Goal: Transaction & Acquisition: Purchase product/service

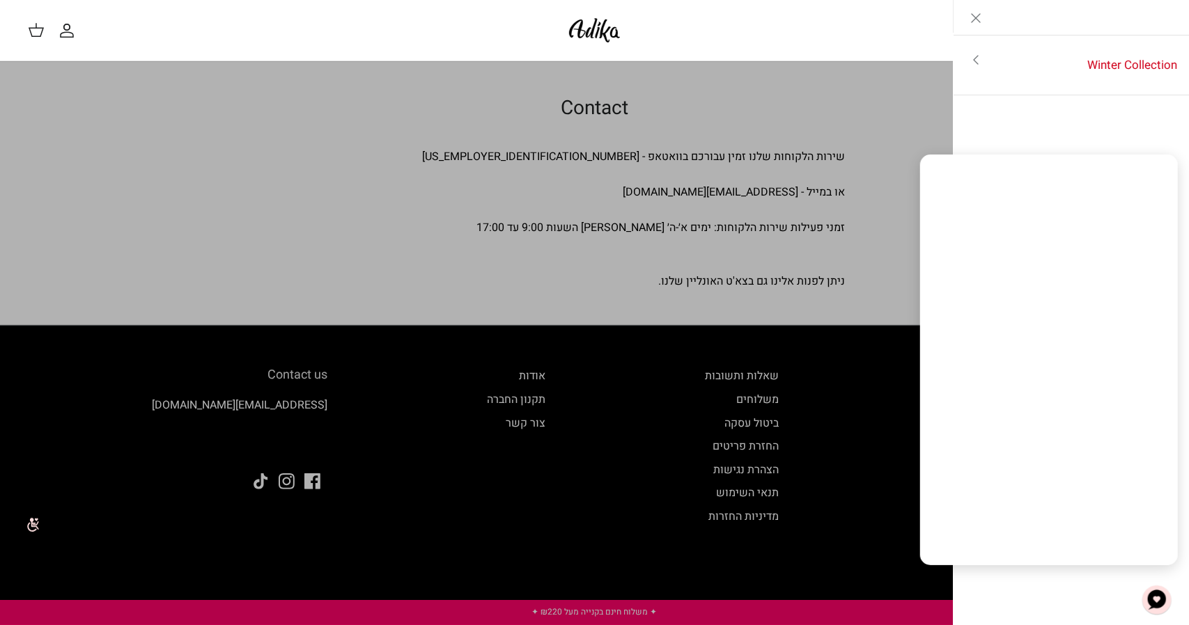
click at [912, 129] on link "Toggle menu" at bounding box center [594, 312] width 1189 height 625
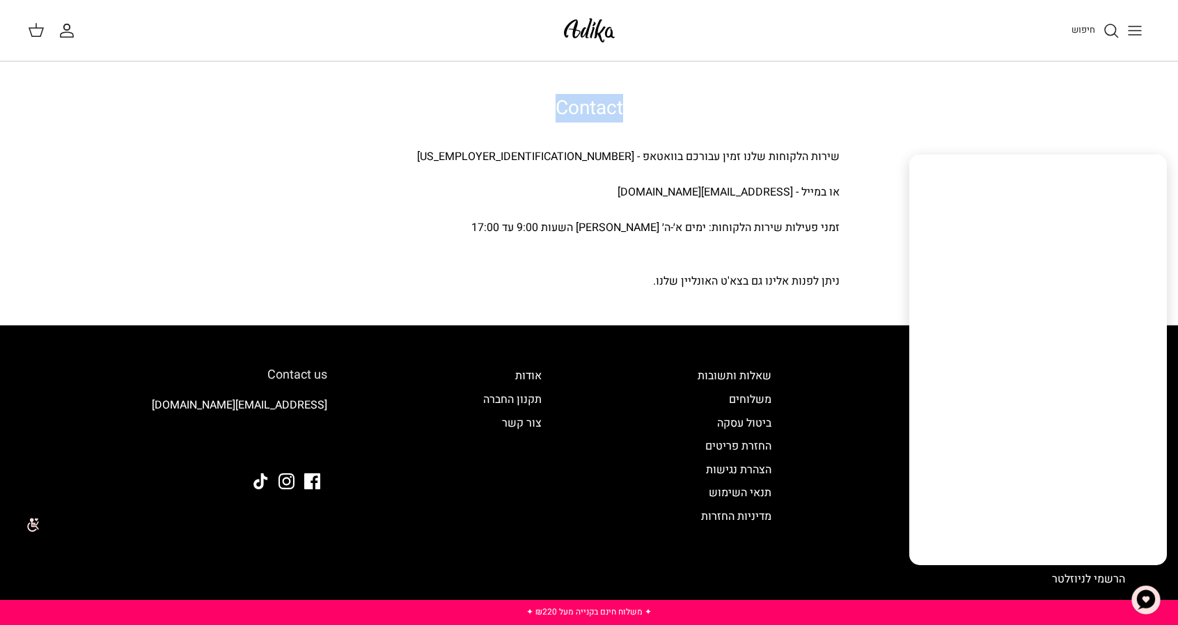
click at [913, 129] on div "Contact שירות הלקוחות שלנו זמין עבורכם בוואטאפ - 03-8001000 או במייל - adika-se…" at bounding box center [589, 194] width 1178 height 194
click at [393, 286] on div "ניתן לפנות אלינו גם בצא'ט האונליין שלנו." at bounding box center [588, 282] width 501 height 18
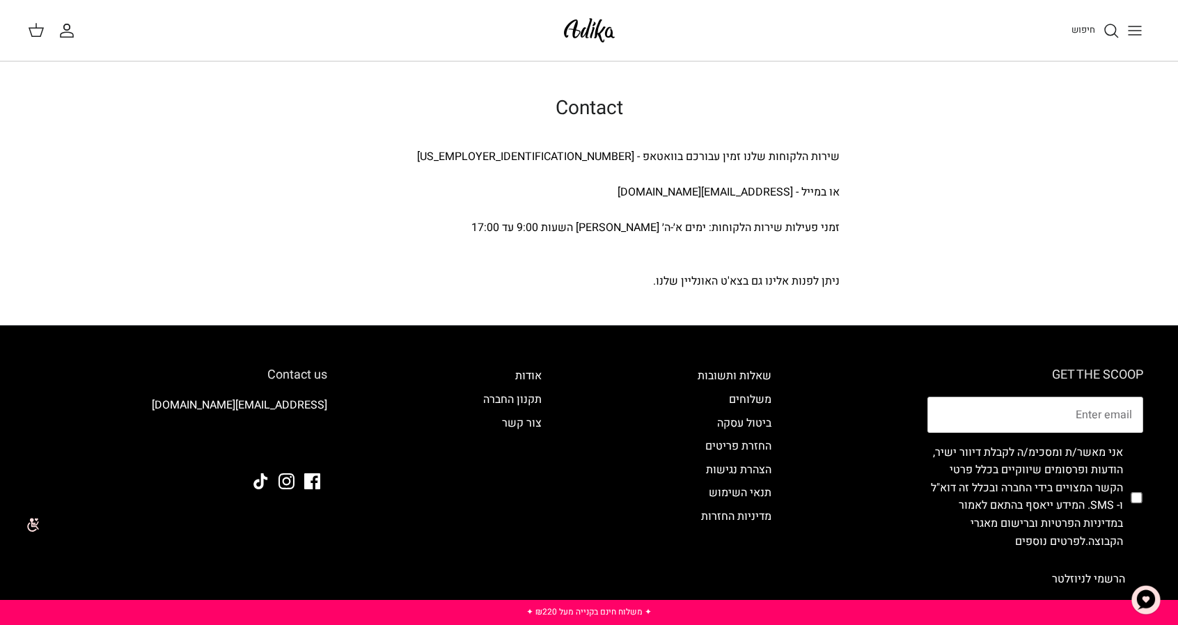
click at [1139, 36] on icon "Toggle menu" at bounding box center [1135, 30] width 17 height 17
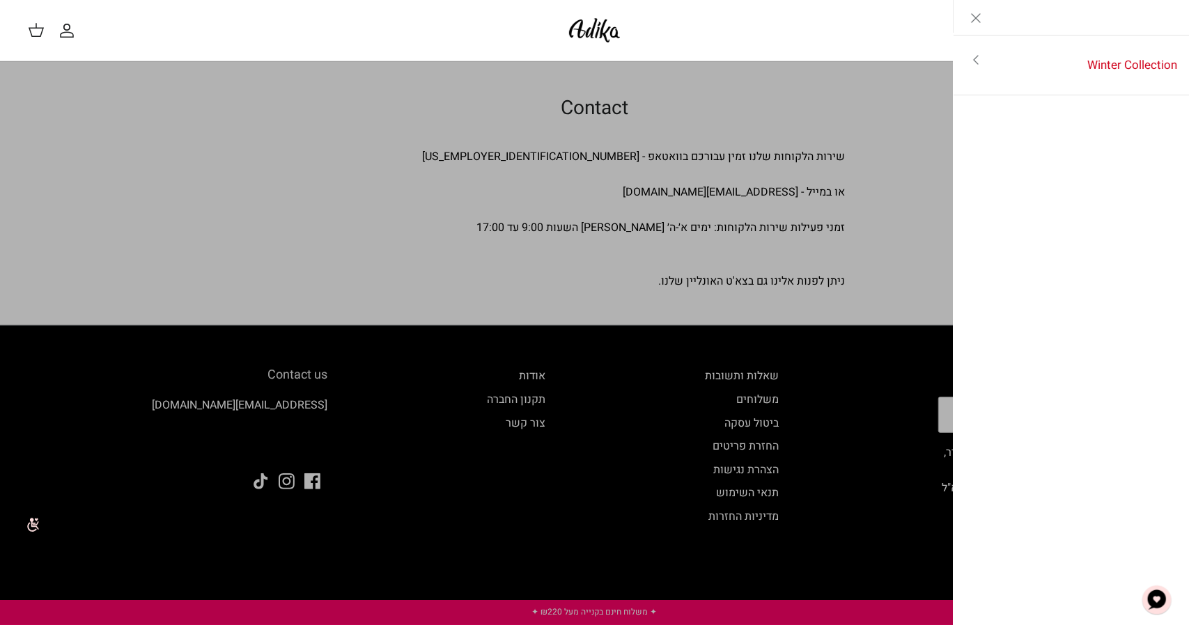
click at [984, 63] on link "Toggle menu" at bounding box center [975, 60] width 45 height 32
click at [1104, 63] on link "לכל הפריטים" at bounding box center [1071, 61] width 222 height 35
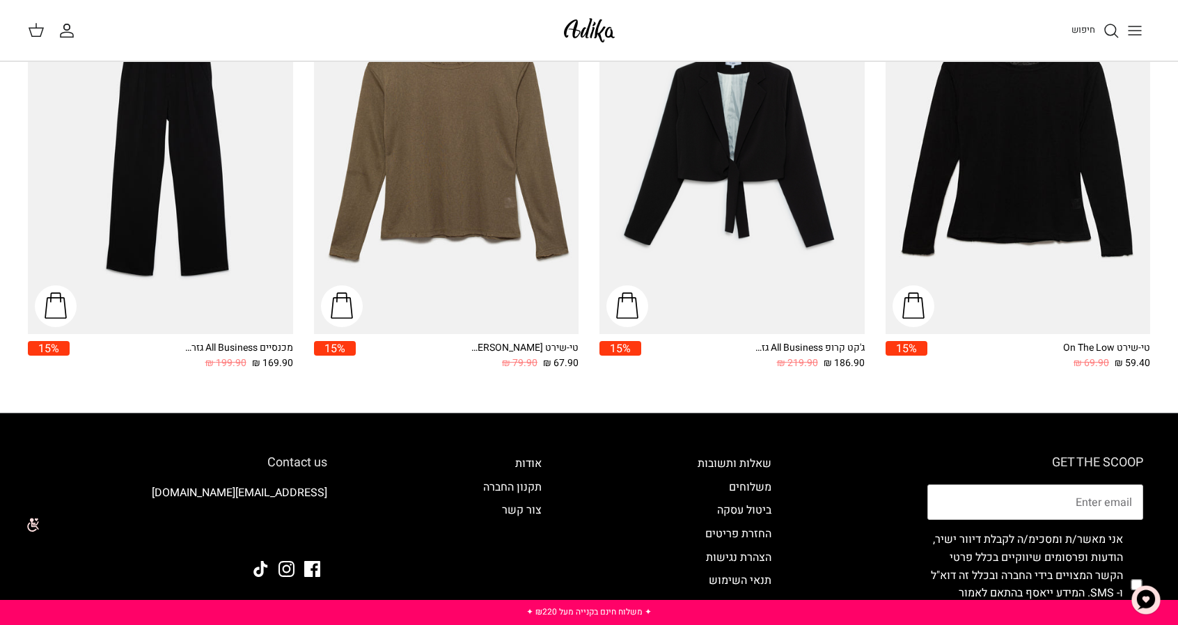
scroll to position [2156, 0]
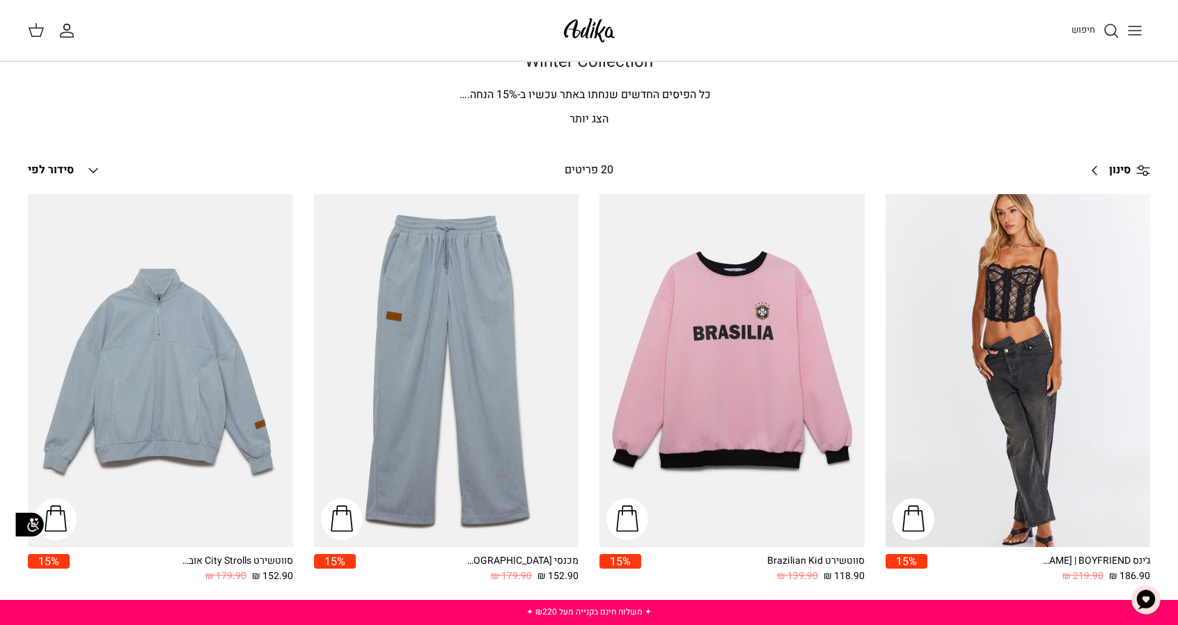
drag, startPoint x: 1184, startPoint y: 52, endPoint x: 1171, endPoint y: 50, distance: 13.3
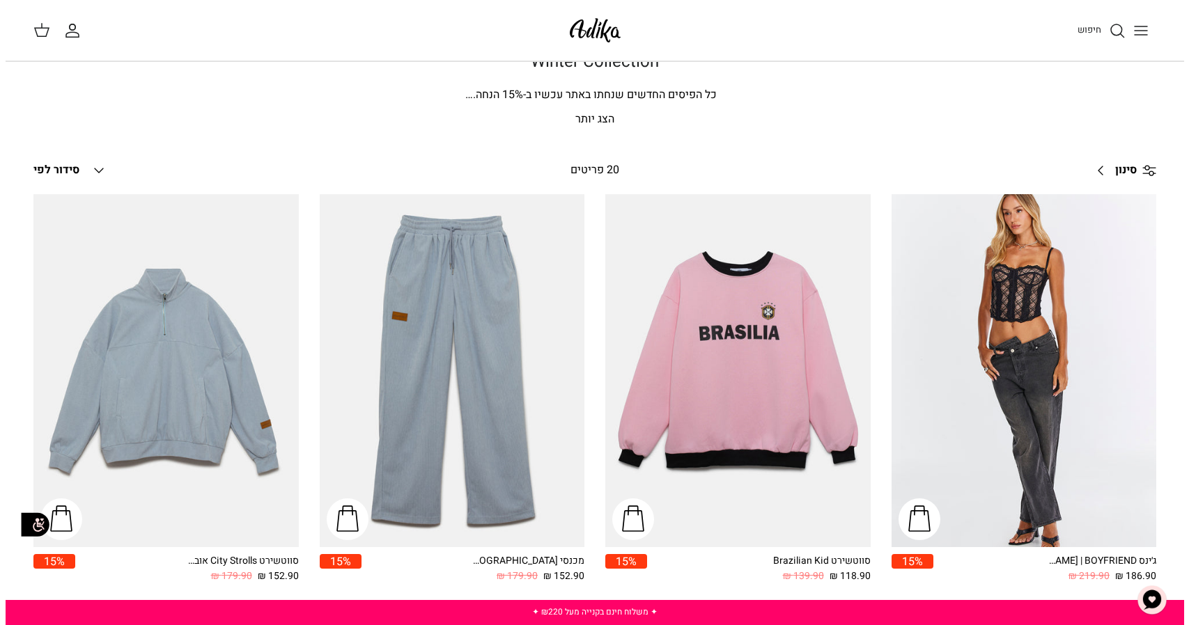
scroll to position [16, 0]
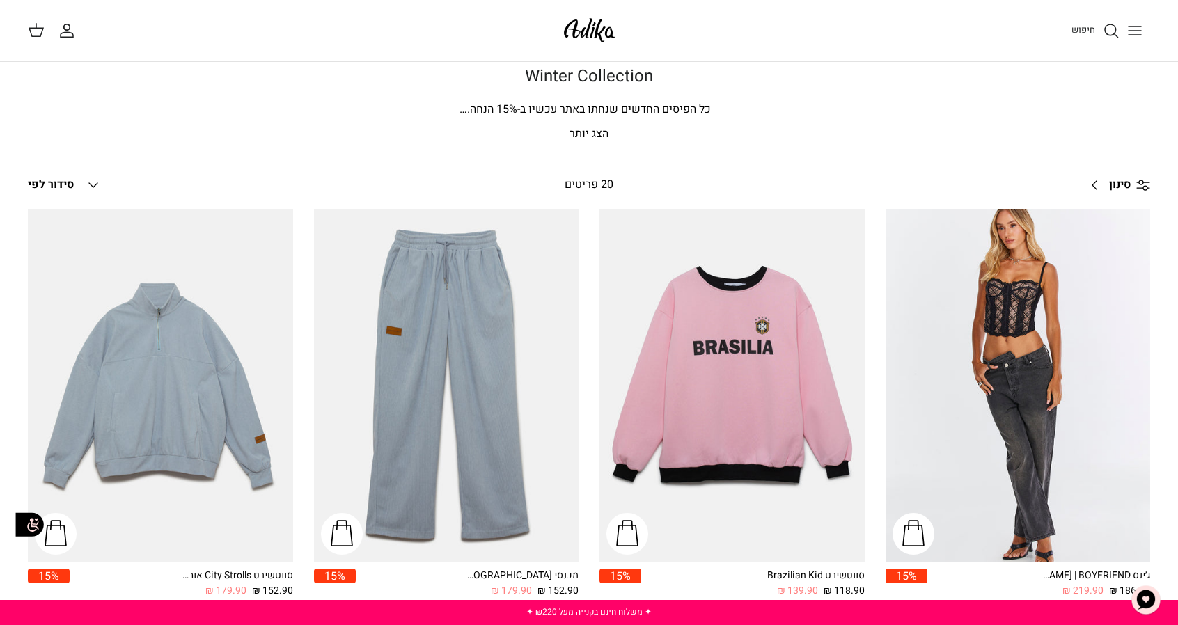
click at [1134, 27] on icon "Toggle menu" at bounding box center [1135, 30] width 17 height 17
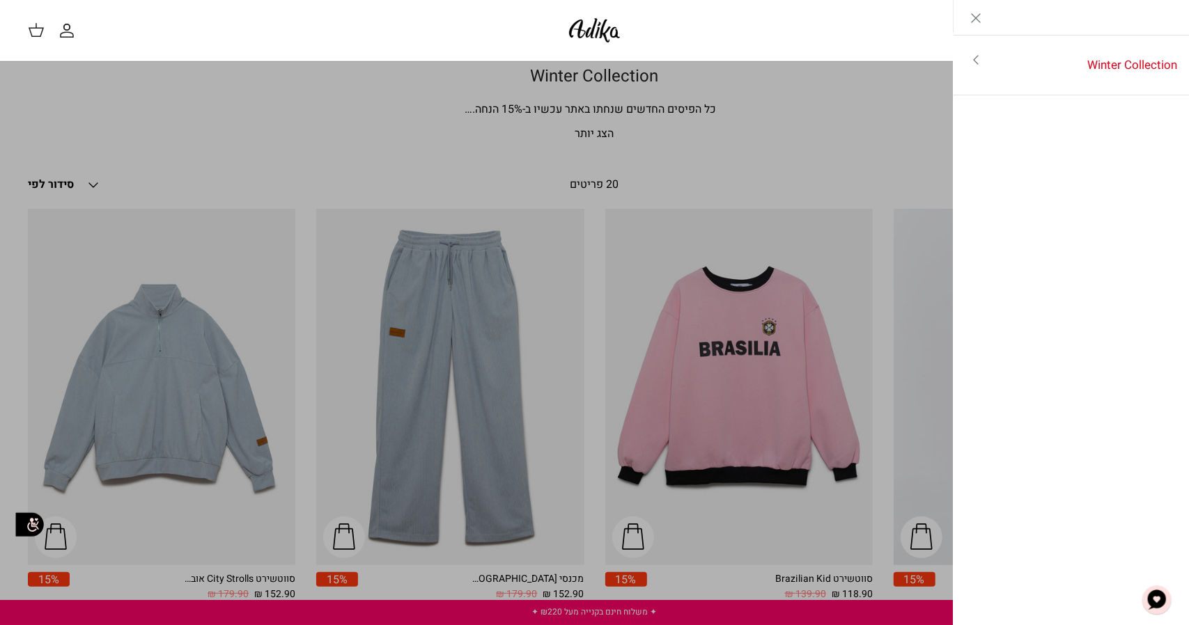
click at [979, 59] on icon "Toggle menu" at bounding box center [975, 60] width 17 height 17
click at [1129, 66] on link "לכל הפריטים" at bounding box center [1071, 61] width 222 height 35
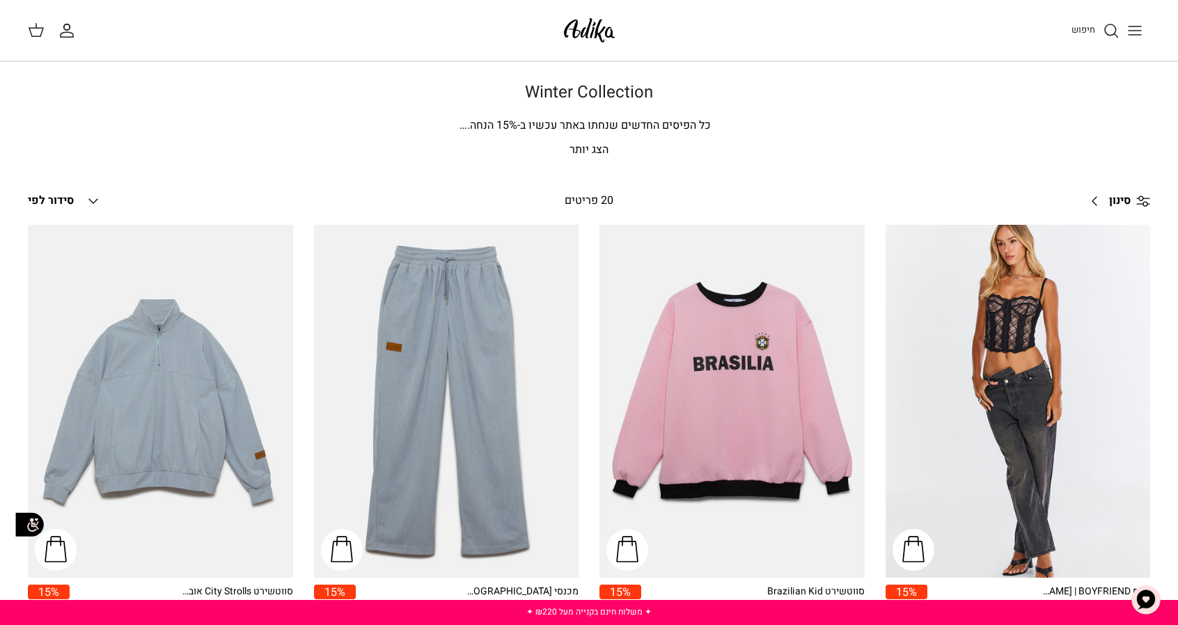
click at [1130, 35] on icon "Toggle menu" at bounding box center [1135, 30] width 17 height 17
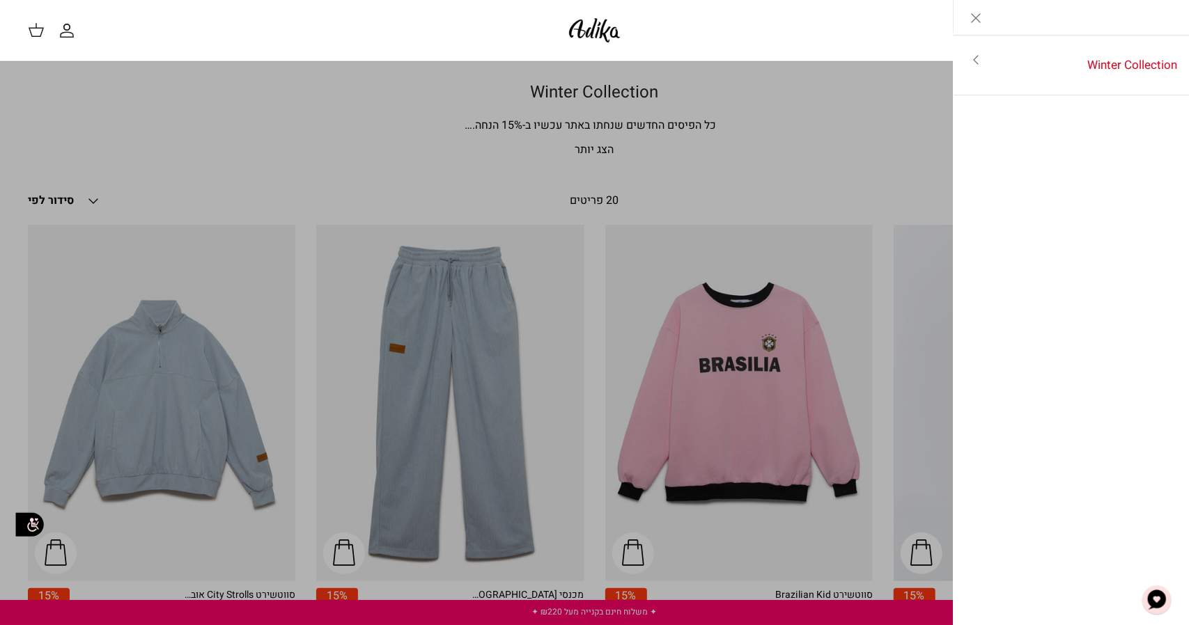
click at [457, 118] on link "Toggle menu" at bounding box center [594, 312] width 1189 height 625
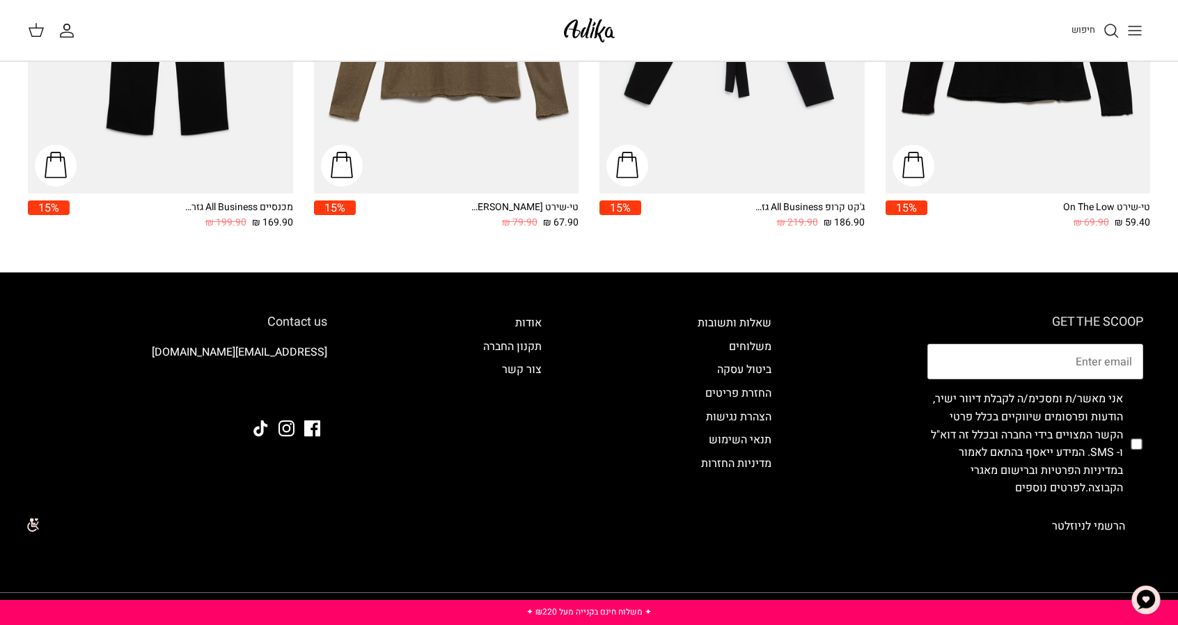
scroll to position [2089, 0]
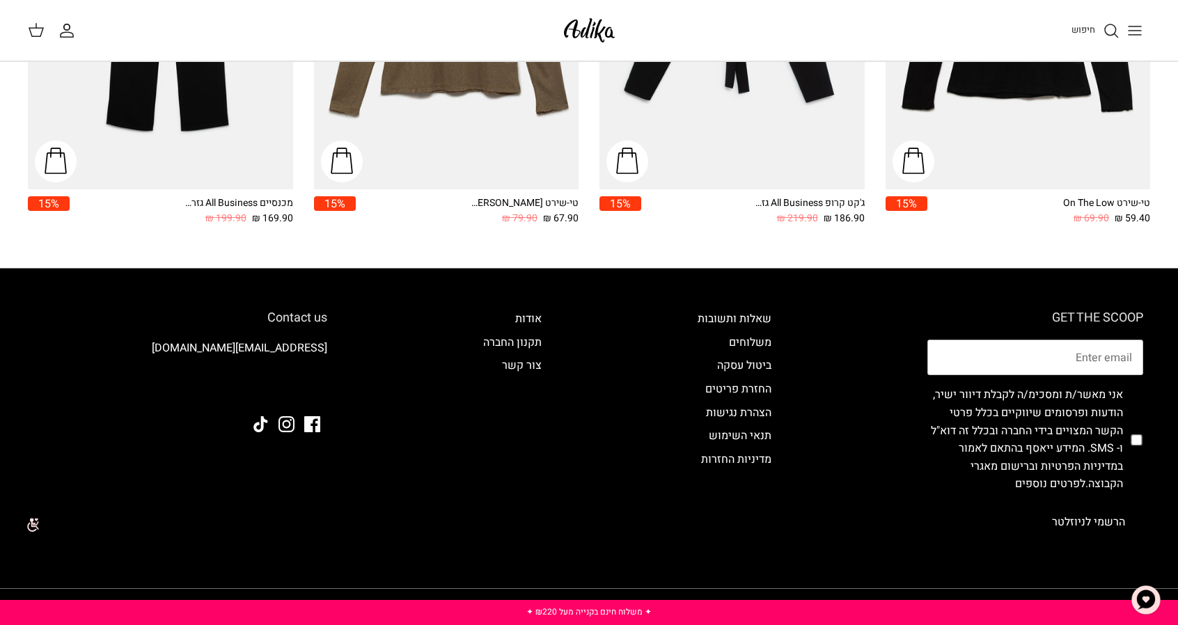
click at [1144, 33] on button "Toggle menu" at bounding box center [1135, 30] width 31 height 31
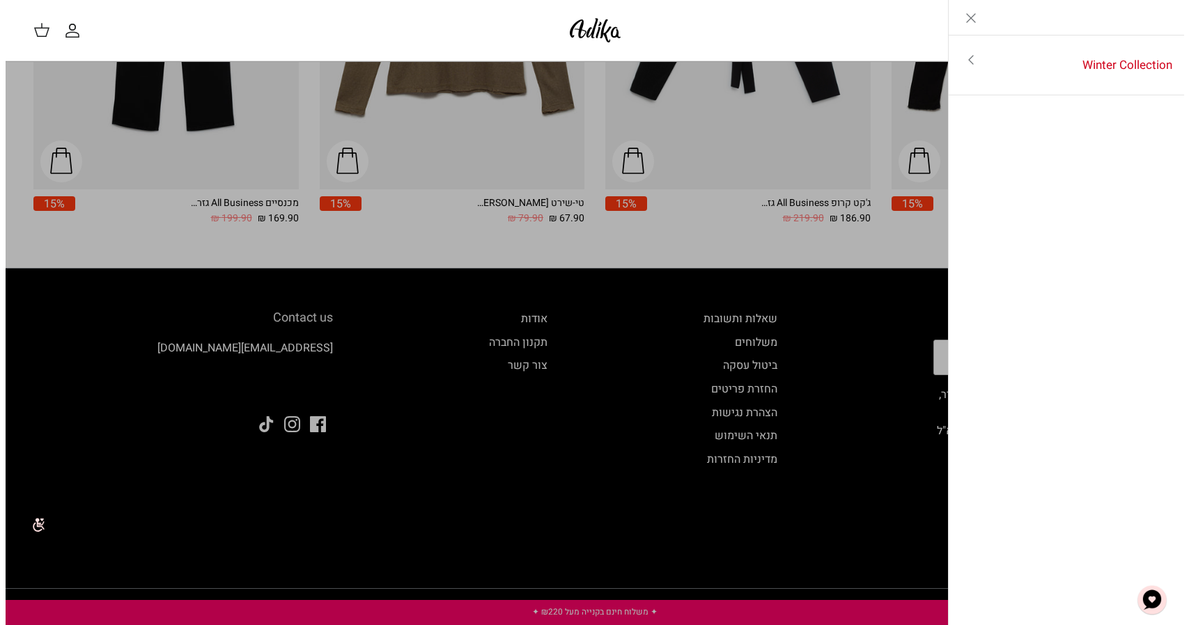
scroll to position [2103, 0]
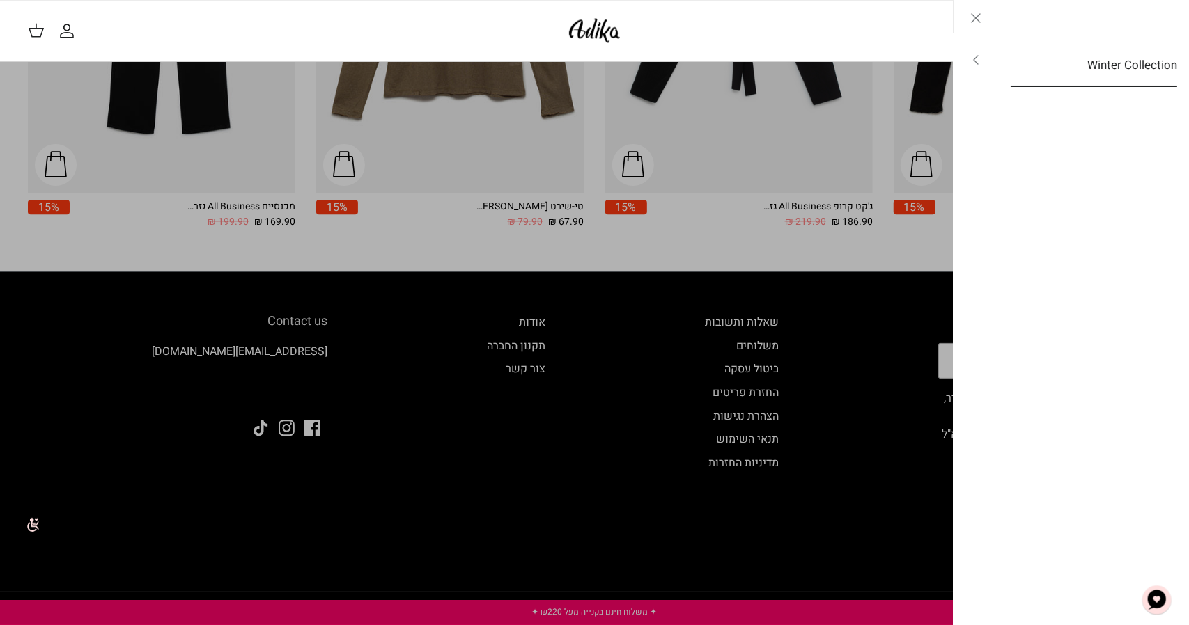
click at [1134, 61] on link "Winter Collection" at bounding box center [1093, 65] width 191 height 43
click at [1134, 61] on link "לכל הפריטים" at bounding box center [1071, 61] width 222 height 35
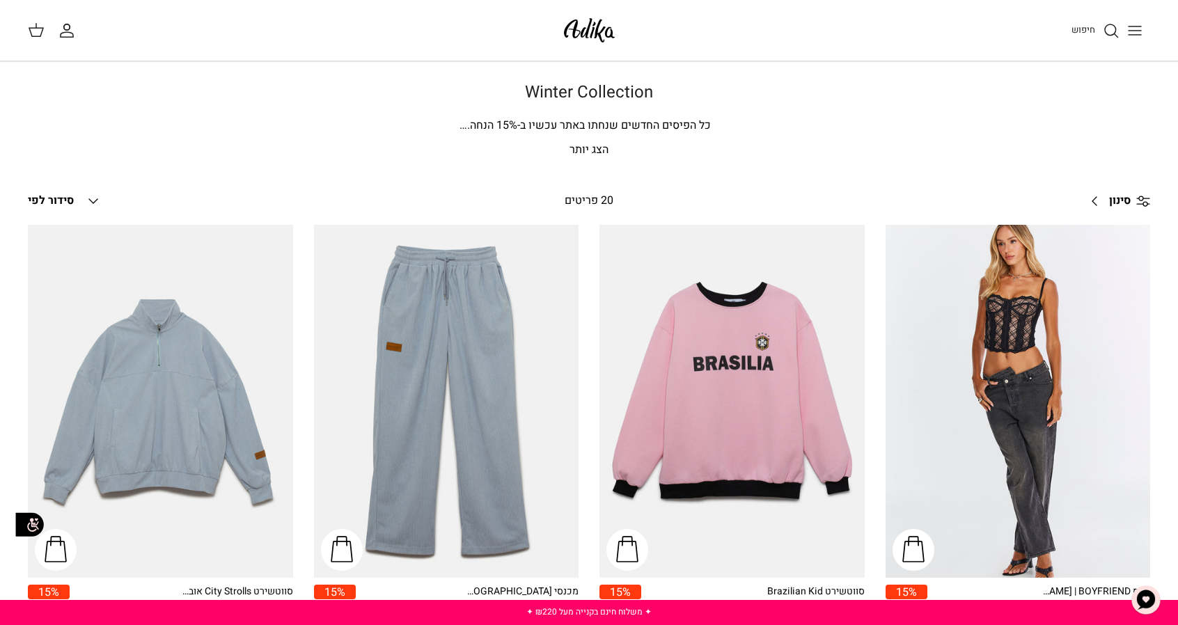
click at [1065, 26] on div "חיפוש" at bounding box center [892, 30] width 518 height 31
click at [590, 37] on img at bounding box center [589, 30] width 59 height 33
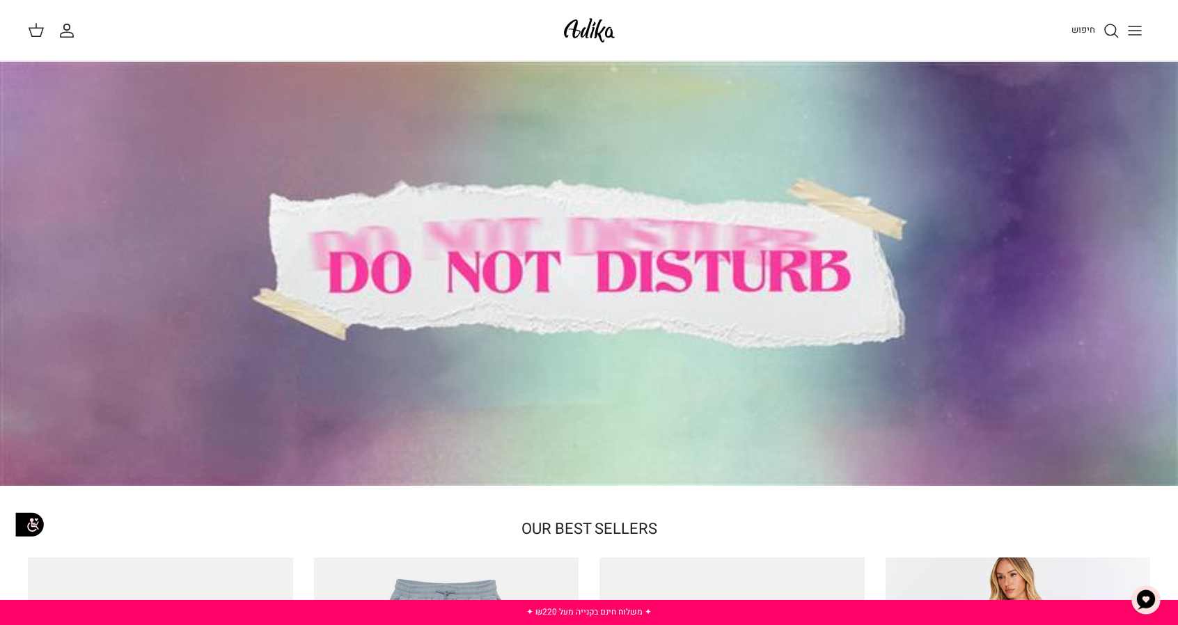
click at [585, 22] on img at bounding box center [589, 30] width 59 height 33
click at [1079, 34] on span "חיפוש" at bounding box center [1084, 29] width 24 height 13
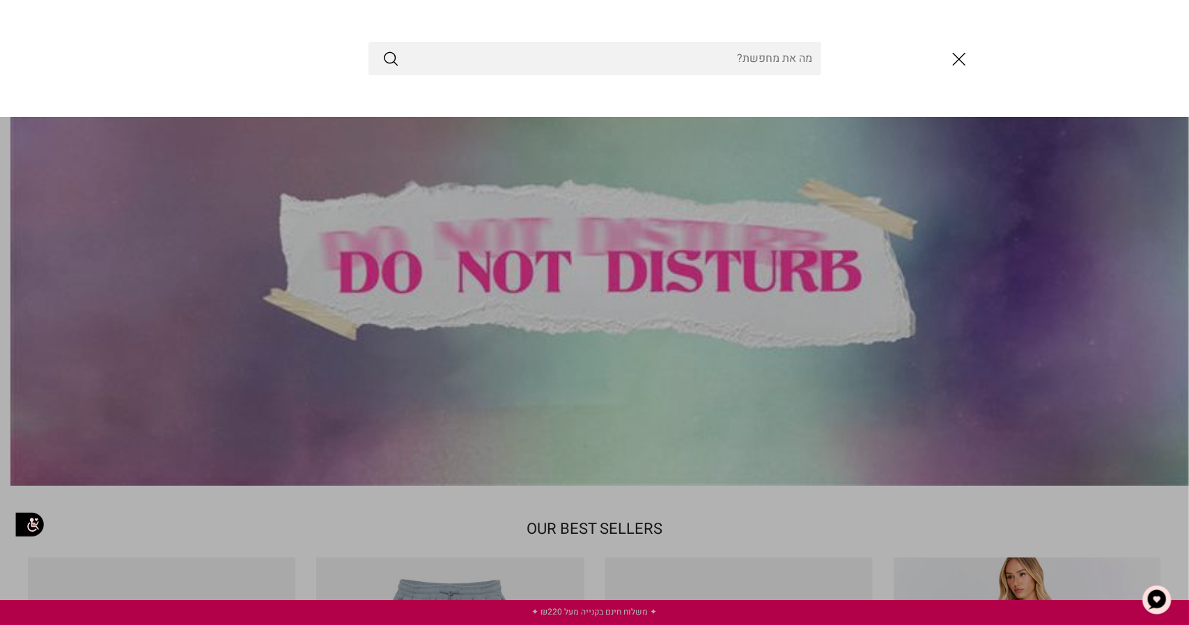
click at [963, 52] on icon "סגור" at bounding box center [959, 59] width 24 height 24
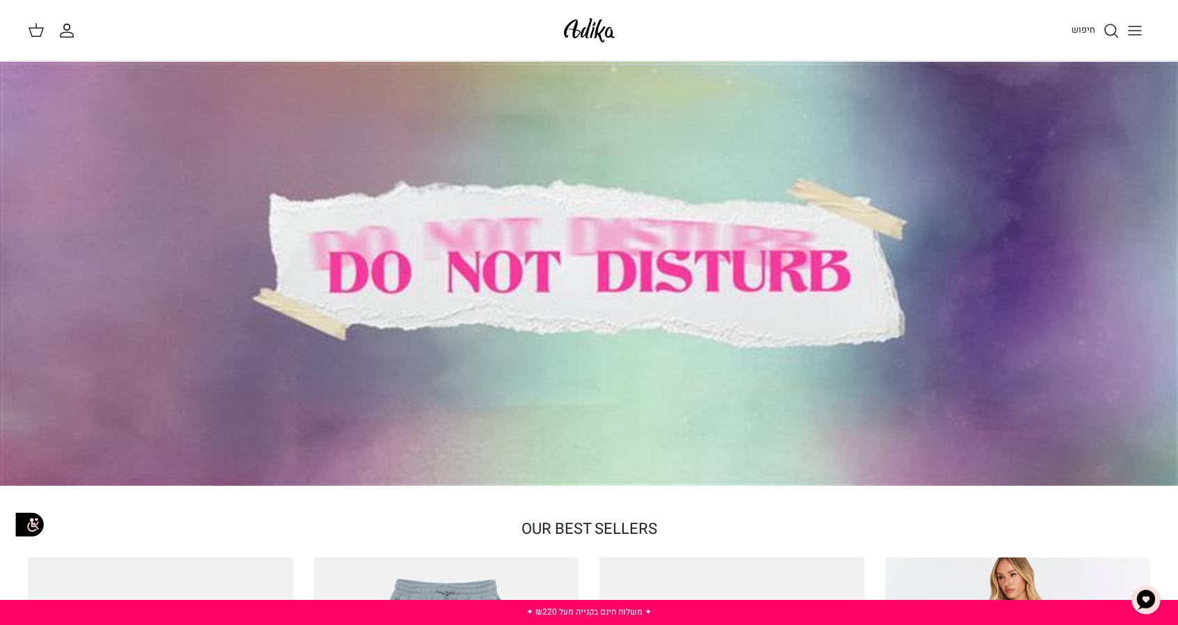
click at [1081, 30] on span "חיפוש" at bounding box center [1084, 29] width 24 height 13
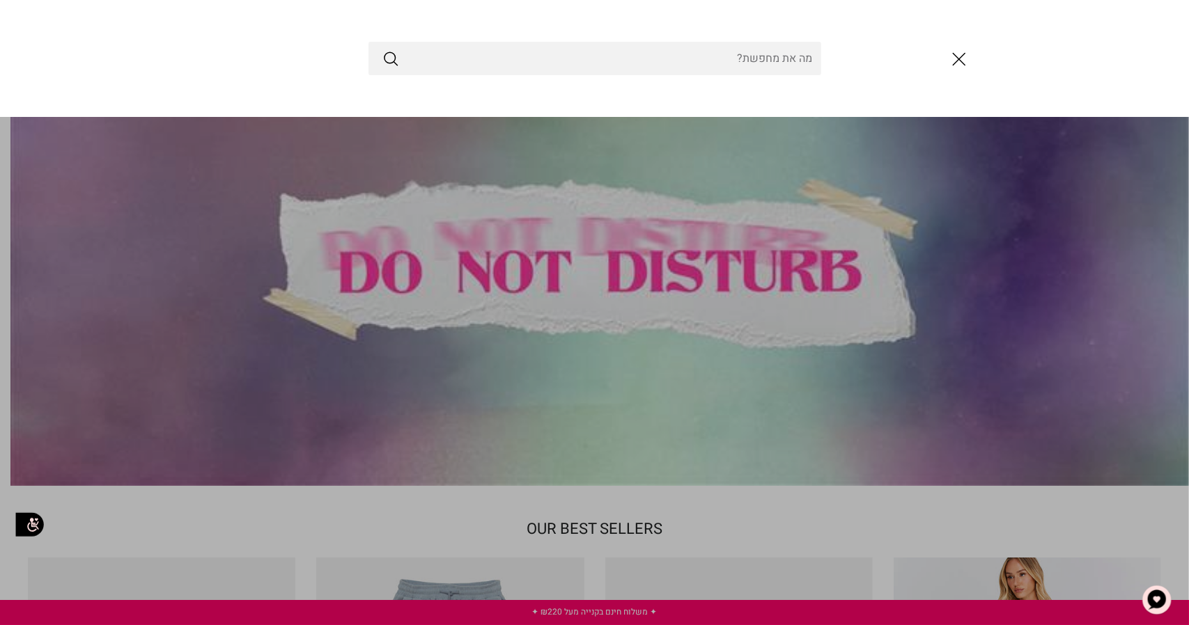
click at [789, 56] on input "Search Store" at bounding box center [594, 58] width 453 height 33
type input "חולצה"
click at [382, 49] on button "Submit" at bounding box center [390, 58] width 17 height 18
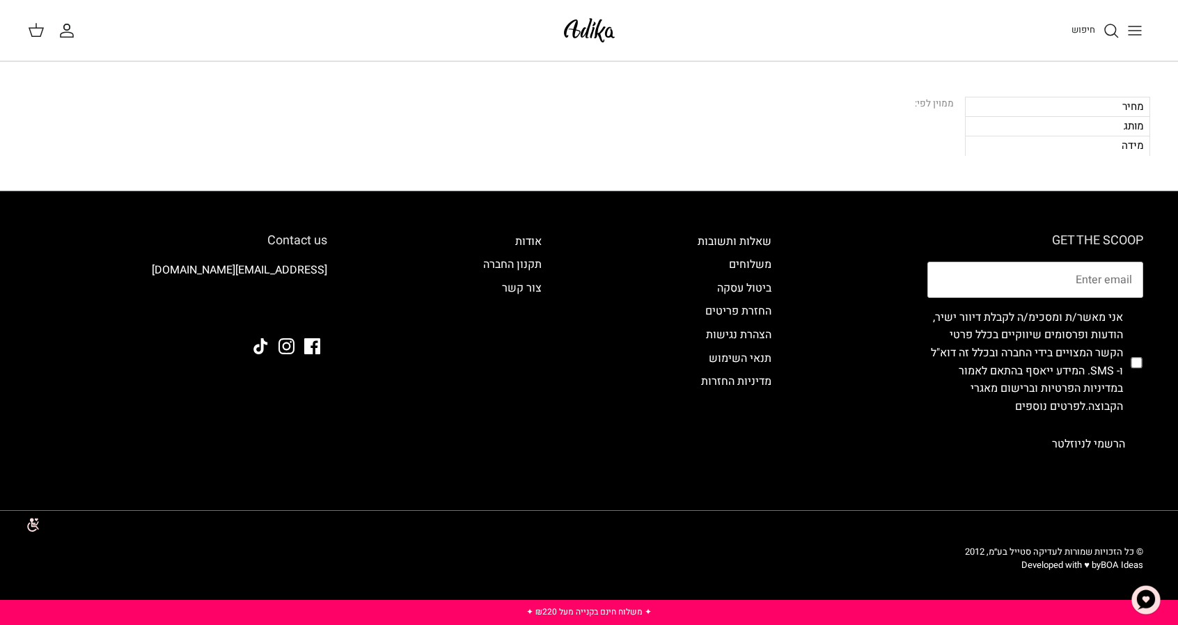
click at [611, 36] on img at bounding box center [589, 30] width 59 height 33
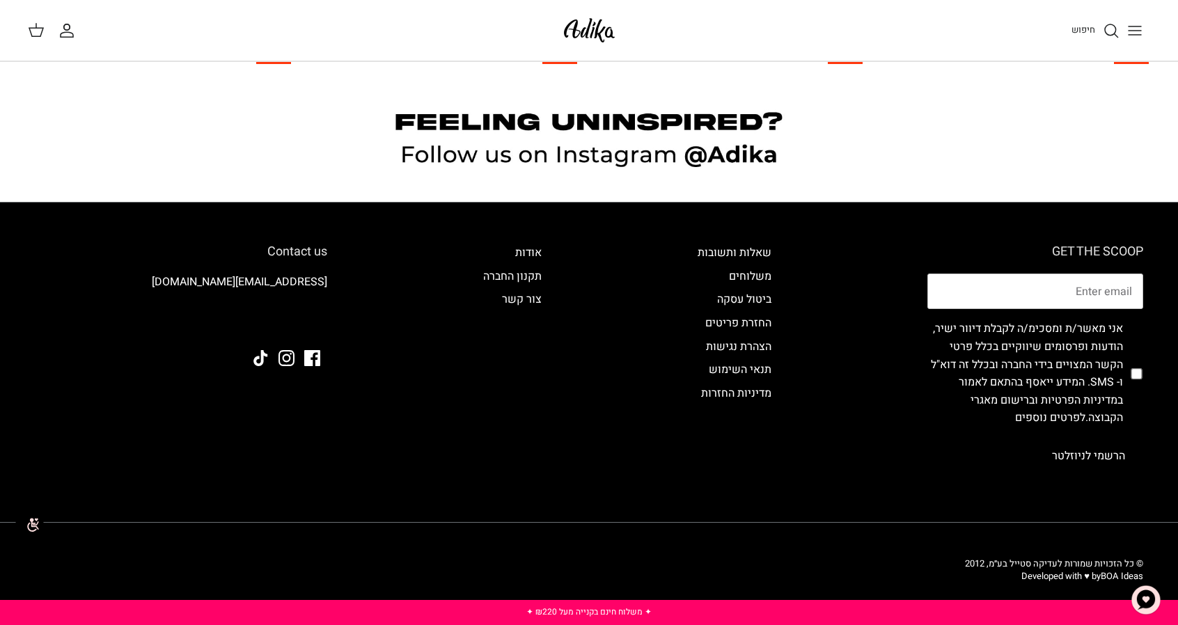
scroll to position [1391, 0]
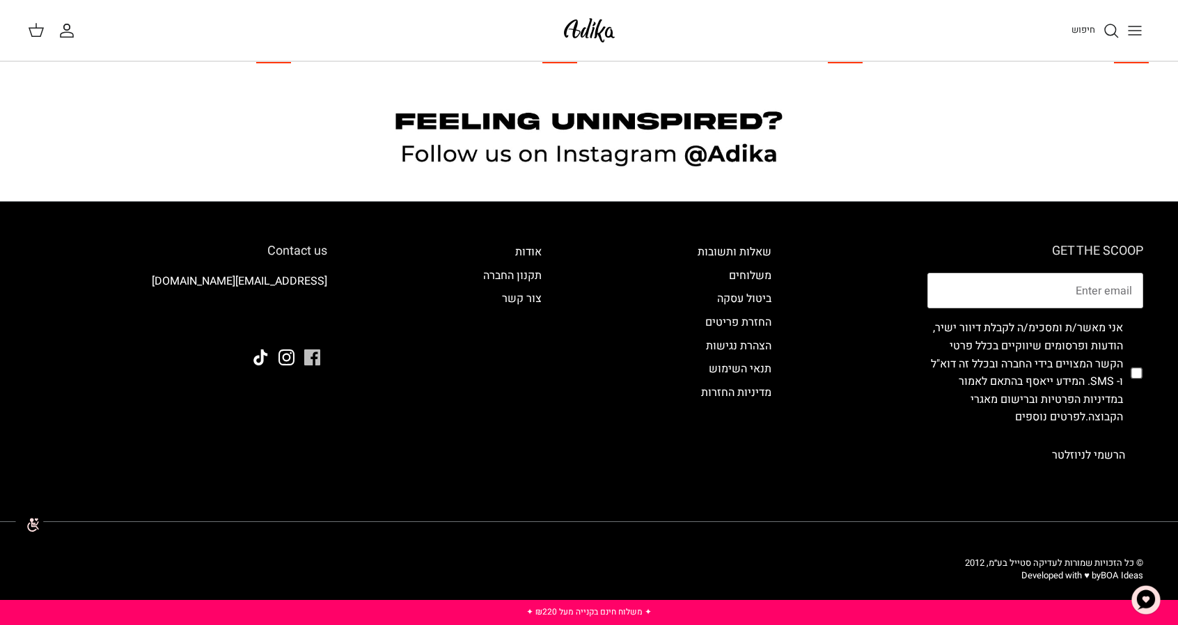
click at [311, 353] on icon "Facebook" at bounding box center [312, 358] width 16 height 16
